Goal: Entertainment & Leisure: Consume media (video, audio)

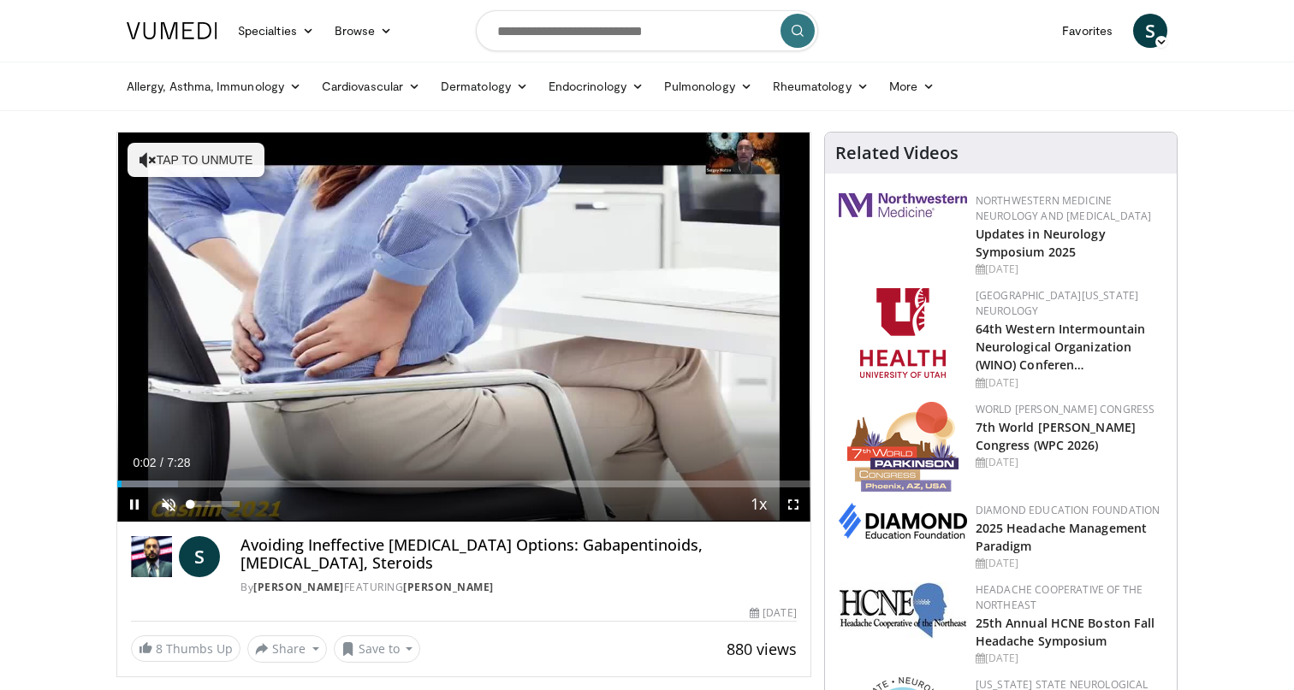
click at [164, 502] on span "Video Player" at bounding box center [168, 505] width 34 height 34
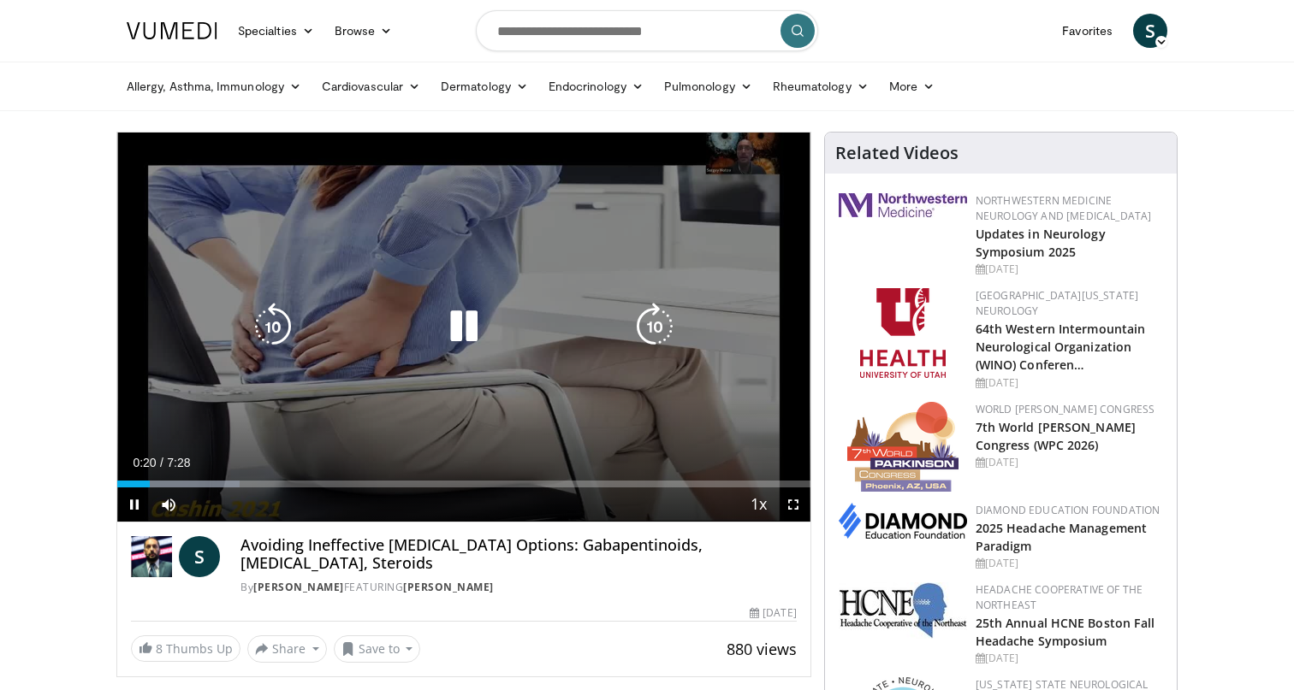
click at [464, 324] on icon "Video Player" at bounding box center [464, 327] width 48 height 48
click at [464, 330] on icon "Video Player" at bounding box center [464, 327] width 48 height 48
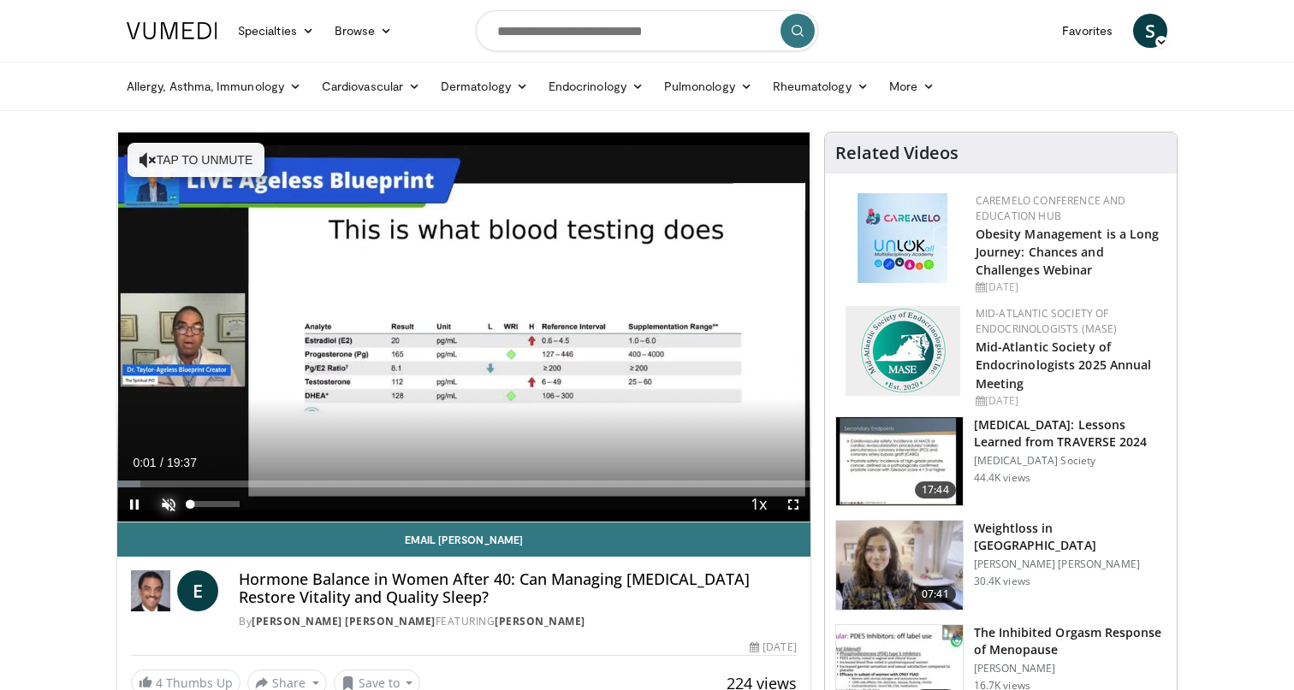
click at [164, 501] on span "Video Player" at bounding box center [168, 505] width 34 height 34
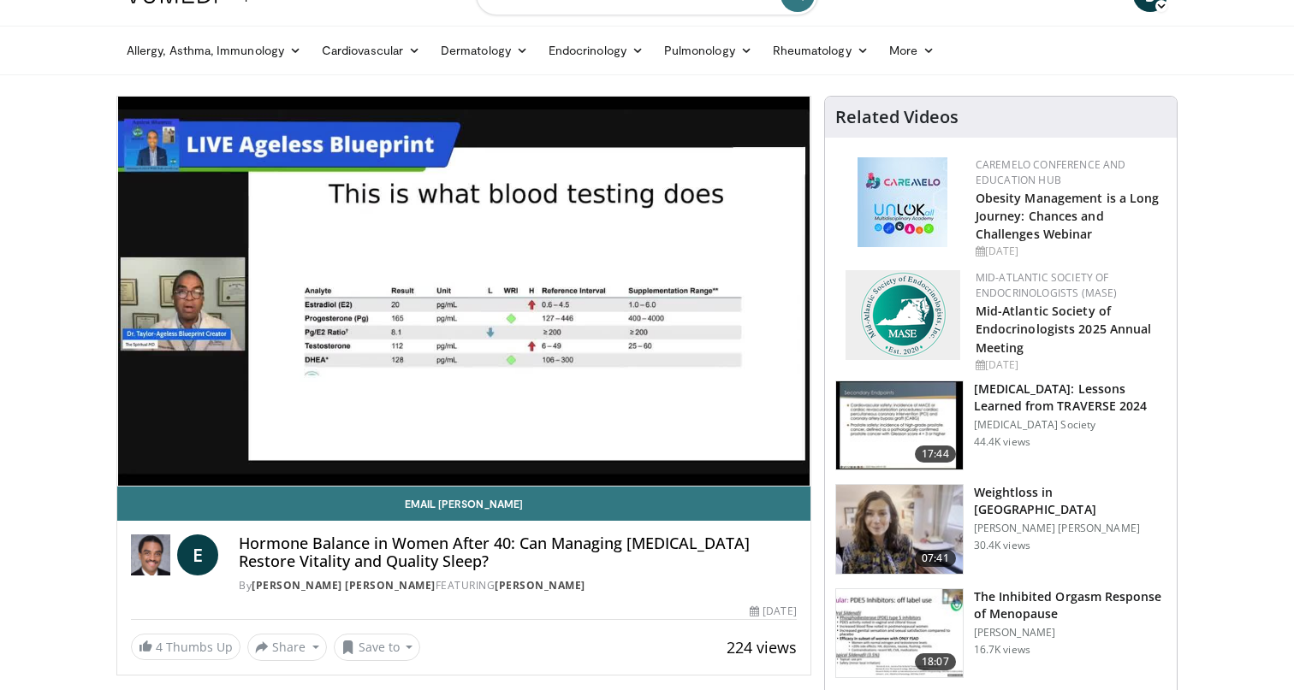
scroll to position [26, 0]
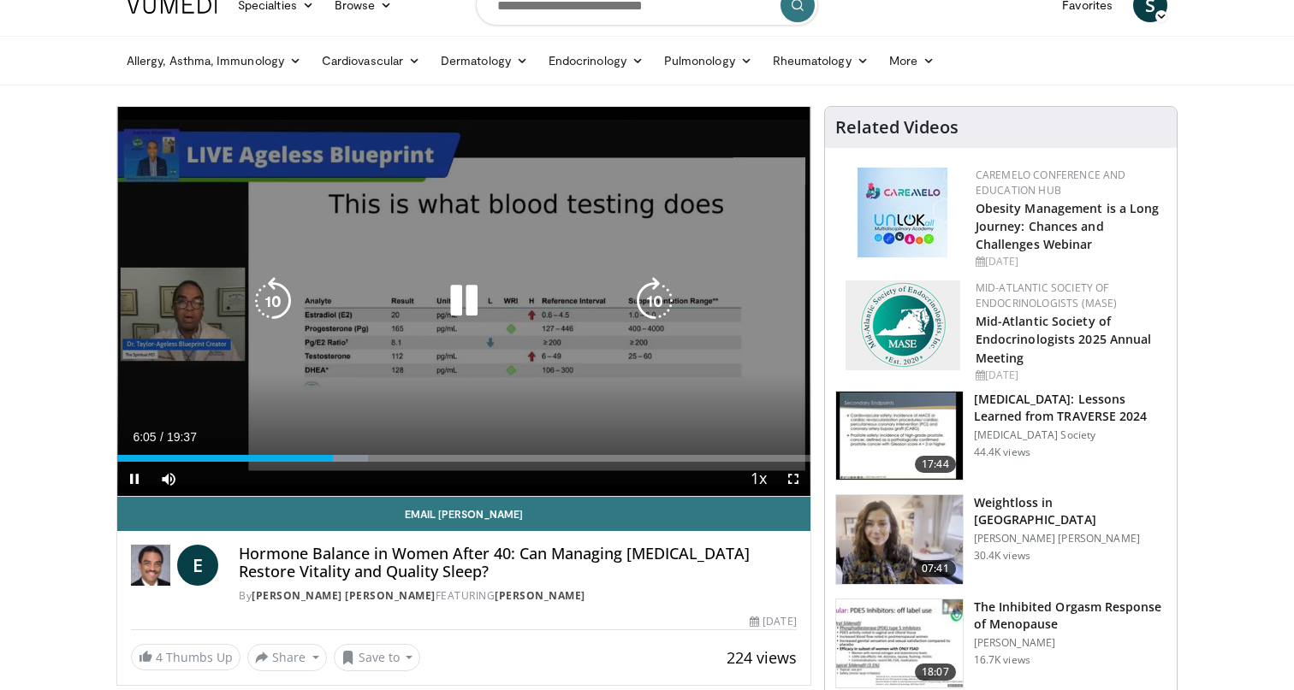
click at [458, 299] on icon "Video Player" at bounding box center [464, 301] width 48 height 48
